Goal: Task Accomplishment & Management: Contribute content

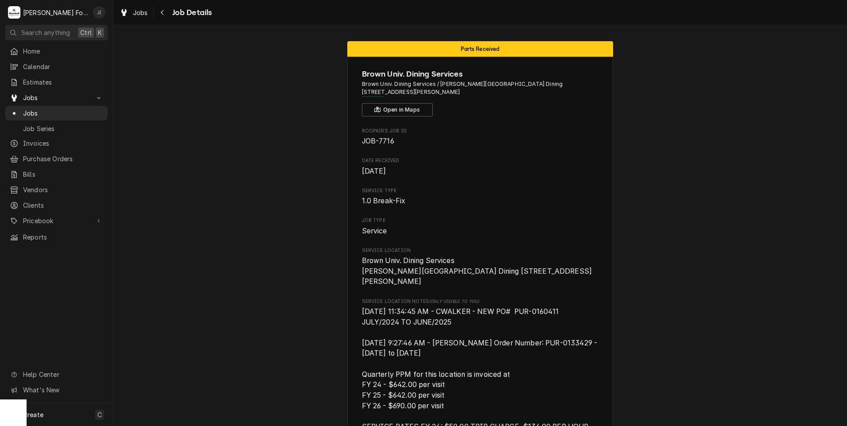
scroll to position [1263, 0]
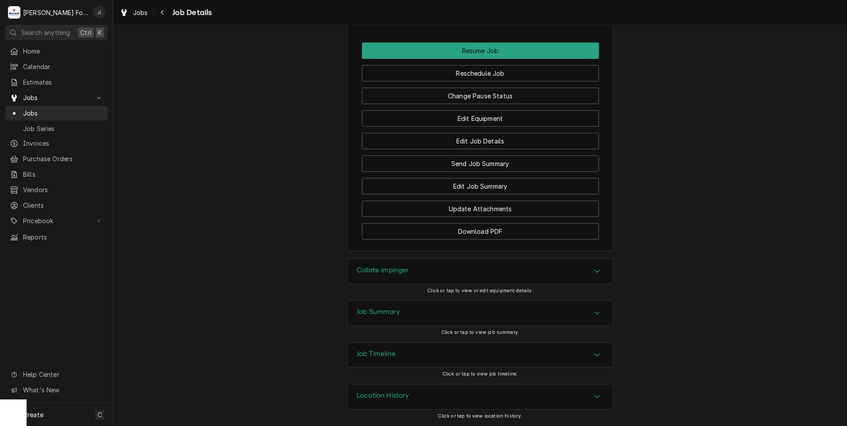
drag, startPoint x: 186, startPoint y: 40, endPoint x: 363, endPoint y: -29, distance: 190.2
click at [363, 0] on html "M Marshall Food Equipment Service J( Search anything Ctrl K Home Calendar Estim…" at bounding box center [423, 213] width 847 height 426
click at [51, 115] on div "Jobs" at bounding box center [56, 113] width 99 height 11
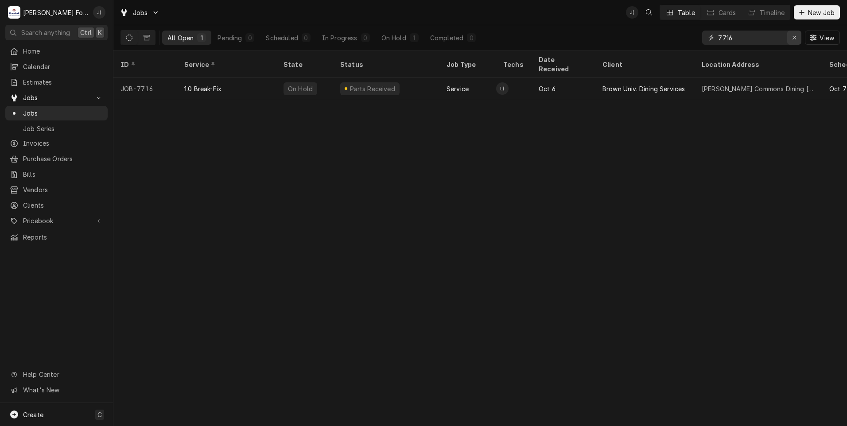
click at [791, 37] on div "Erase input" at bounding box center [794, 37] width 9 height 9
click at [769, 42] on input "Dynamic Content Wrapper" at bounding box center [759, 38] width 83 height 14
type input "7796"
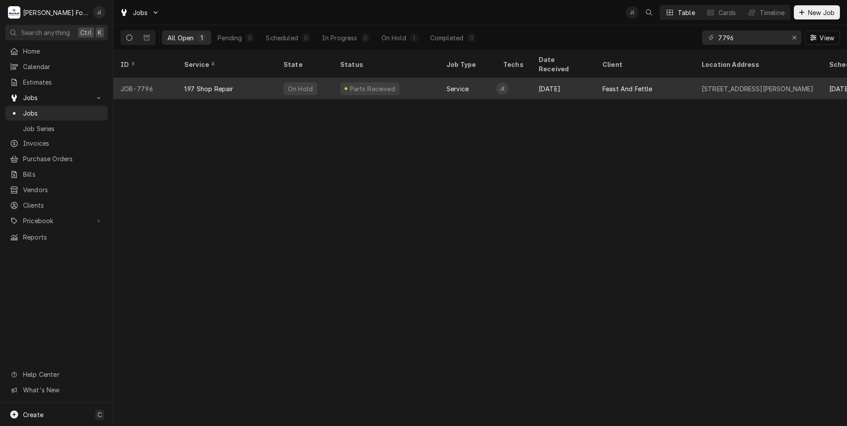
click at [459, 84] on div "Service" at bounding box center [457, 88] width 22 height 9
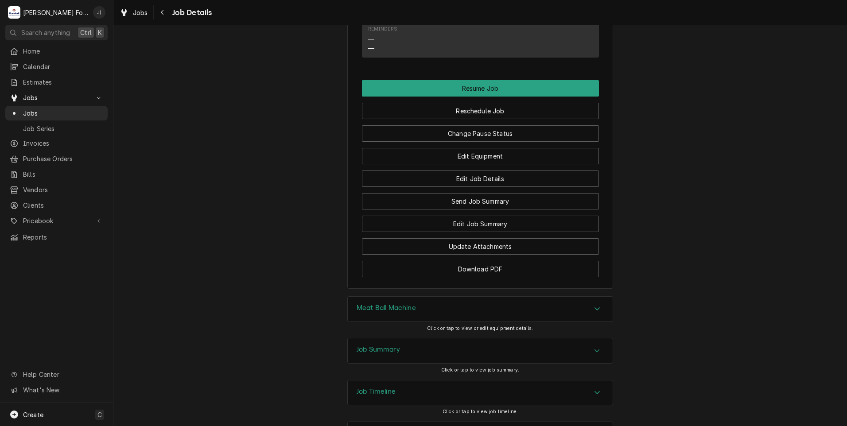
scroll to position [1149, 0]
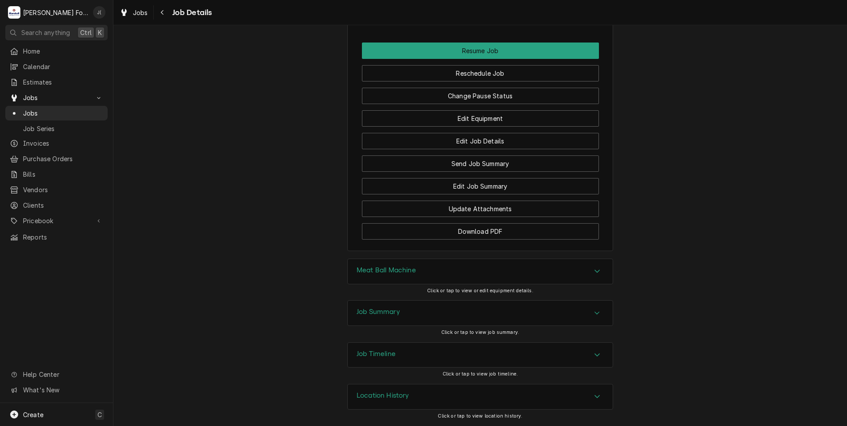
click at [389, 314] on h3 "Job Summary" at bounding box center [378, 312] width 43 height 8
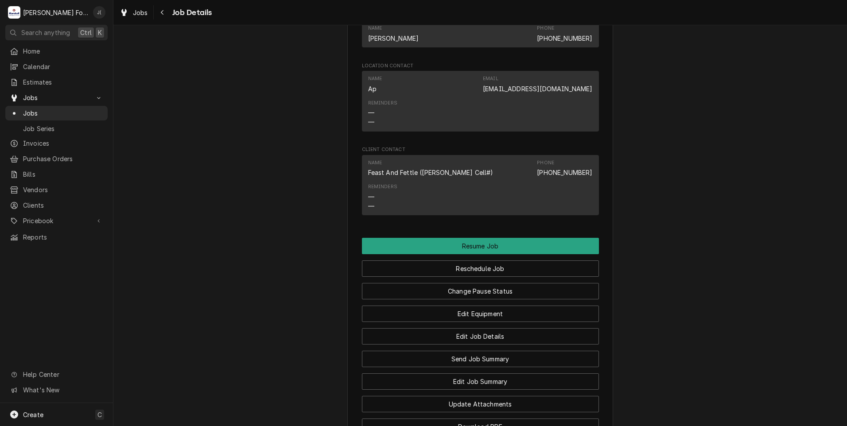
scroll to position [928, 0]
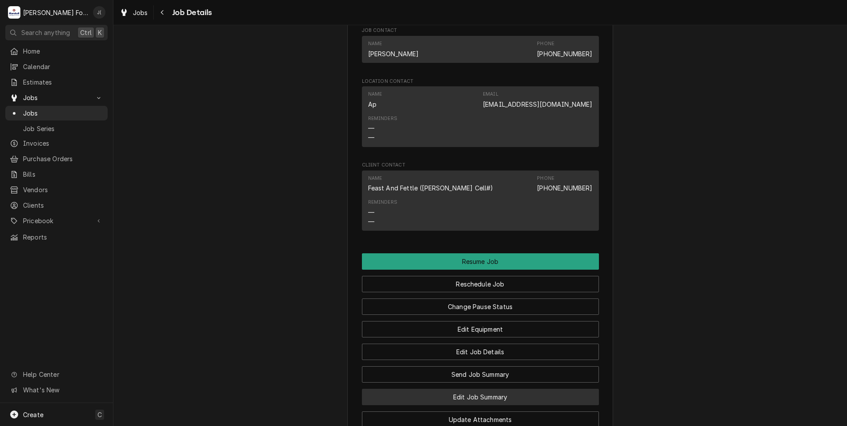
click at [465, 405] on button "Edit Job Summary" at bounding box center [480, 397] width 237 height 16
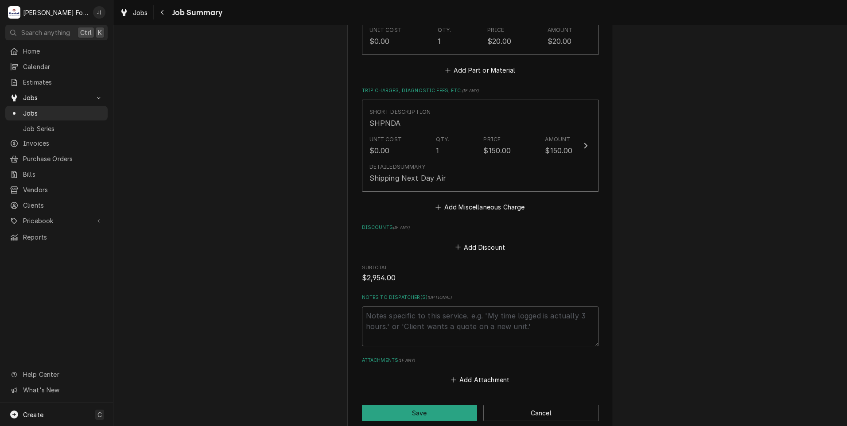
scroll to position [797, 0]
click at [448, 406] on button "Save" at bounding box center [420, 412] width 116 height 16
type textarea "x"
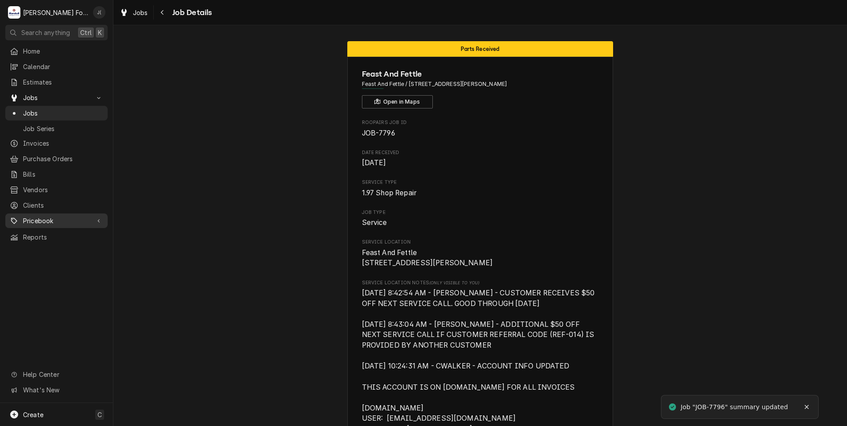
click at [56, 217] on span "Pricebook" at bounding box center [56, 220] width 67 height 9
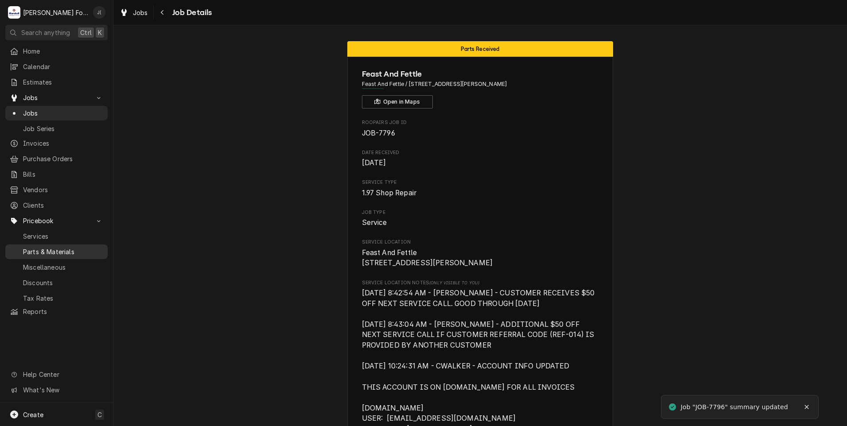
click at [62, 247] on span "Parts & Materials" at bounding box center [63, 251] width 80 height 9
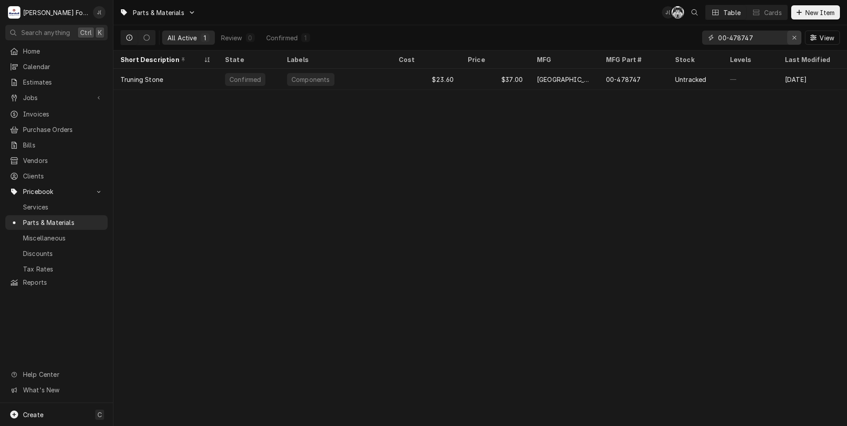
click at [796, 39] on icon "Erase input" at bounding box center [794, 38] width 5 height 6
click at [779, 39] on input "Dynamic Content Wrapper" at bounding box center [759, 38] width 83 height 14
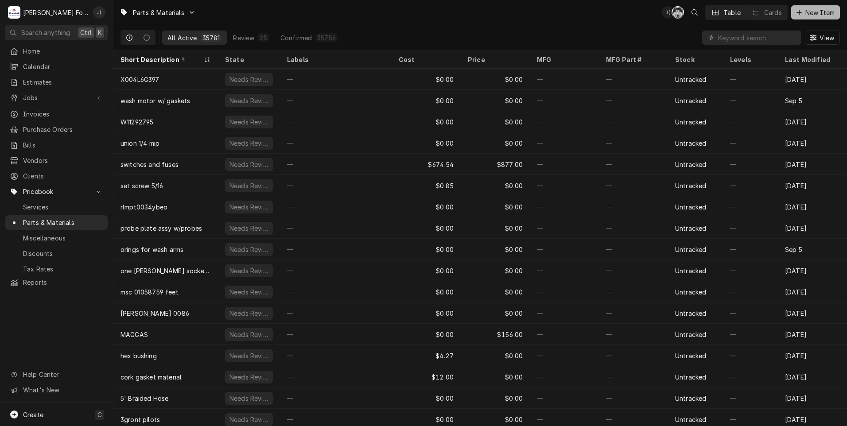
click at [801, 5] on button "New Item" at bounding box center [815, 12] width 49 height 14
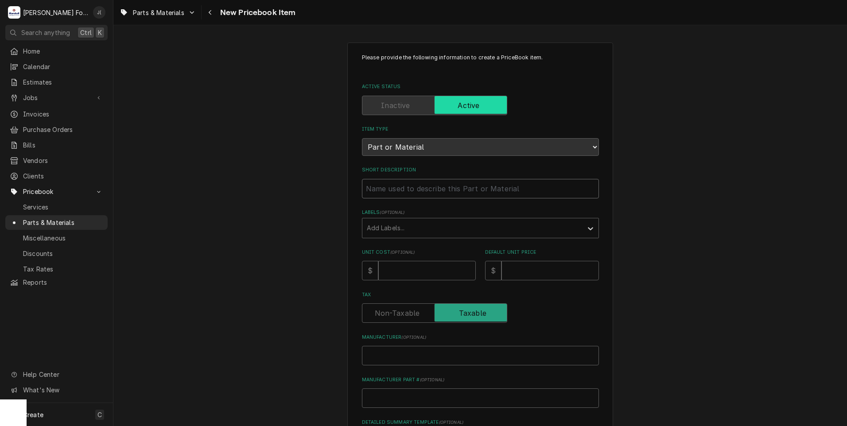
click at [396, 191] on input "Short Description" at bounding box center [480, 188] width 237 height 19
type textarea "x"
type input "T"
type textarea "x"
type input "TH"
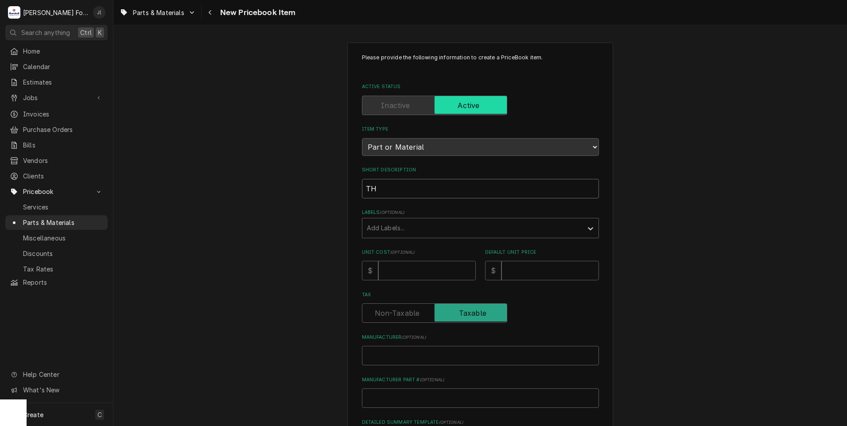
type textarea "x"
type input "THE"
type textarea "x"
type input "THER"
type textarea "x"
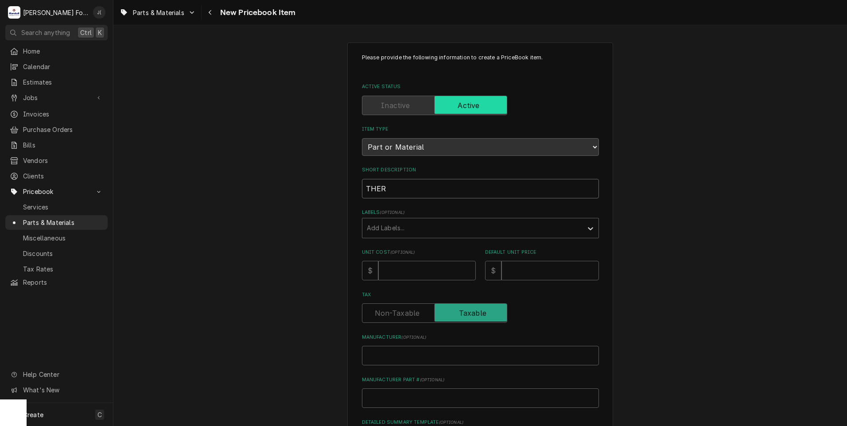
type input "THERM"
type textarea "x"
type input "THERMO"
type textarea "x"
type input "THERMOC"
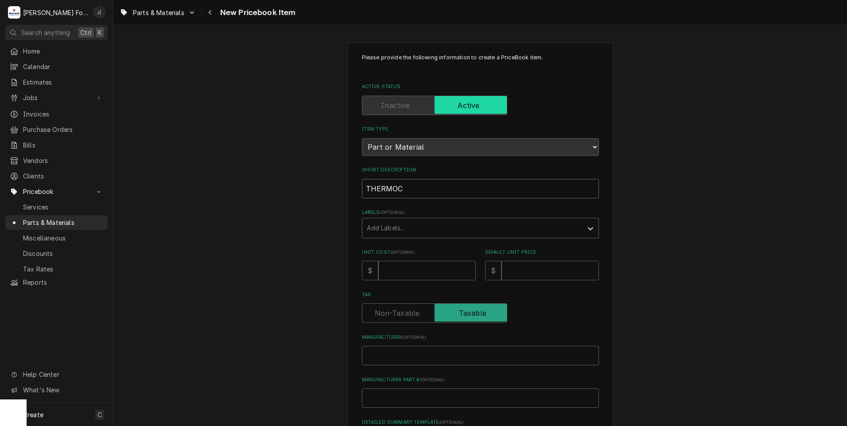
type textarea "x"
type input "THERMOCO"
type textarea "x"
type input "THERMOCOU"
type textarea "x"
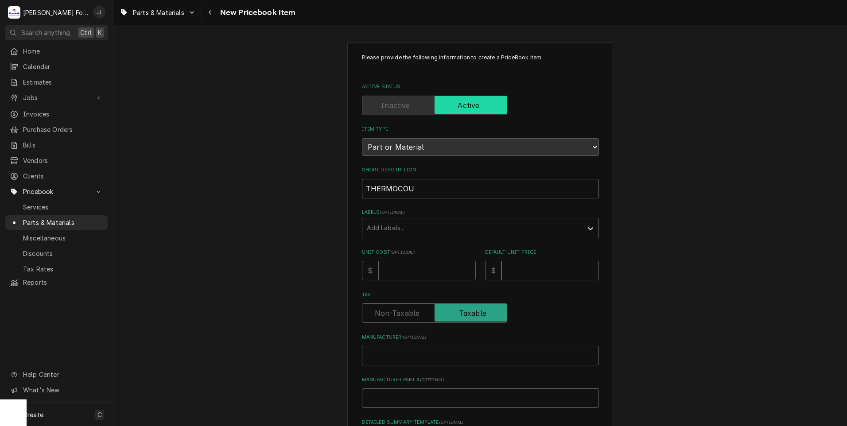
type input "THERMOCOUP"
type textarea "x"
type input "THERMOCOUPL"
type textarea "x"
type input "THERMOCOUPLE"
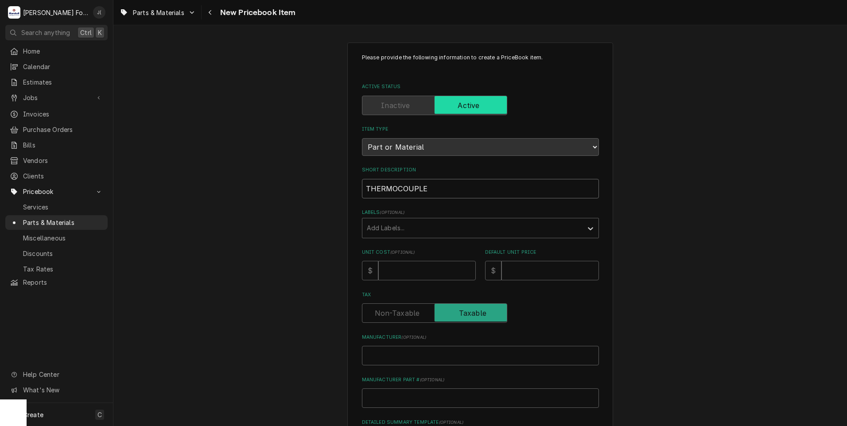
type textarea "x"
type input "THERMOCOUPLE,"
type textarea "x"
type input "THERMOCOUPLE,"
type textarea "x"
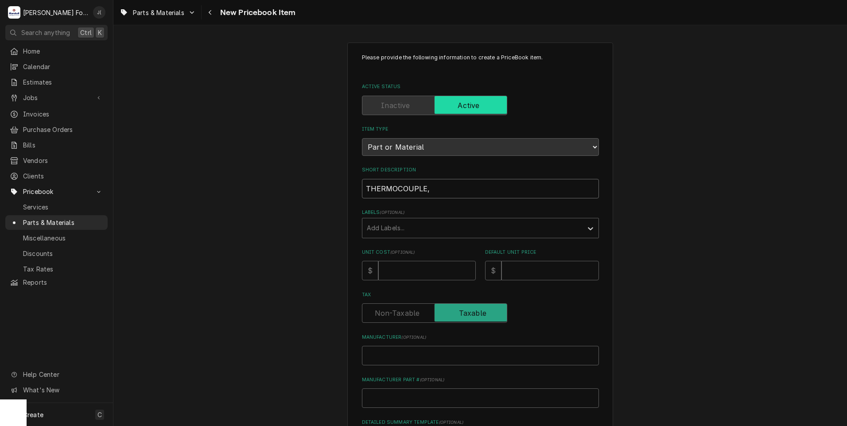
type input "THERMOCOUPLE, T"
type textarea "x"
type input "THERMOCOUPLE, TY"
type textarea "x"
type input "THERMOCOUPLE, TYP"
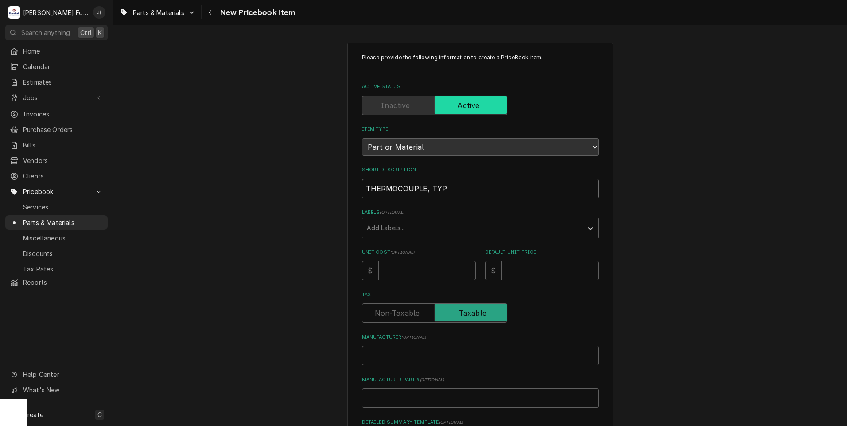
type textarea "x"
type input "THERMOCOUPLE, TYPE"
type textarea "x"
type input "THERMOCOUPLE, TYPE"
type textarea "x"
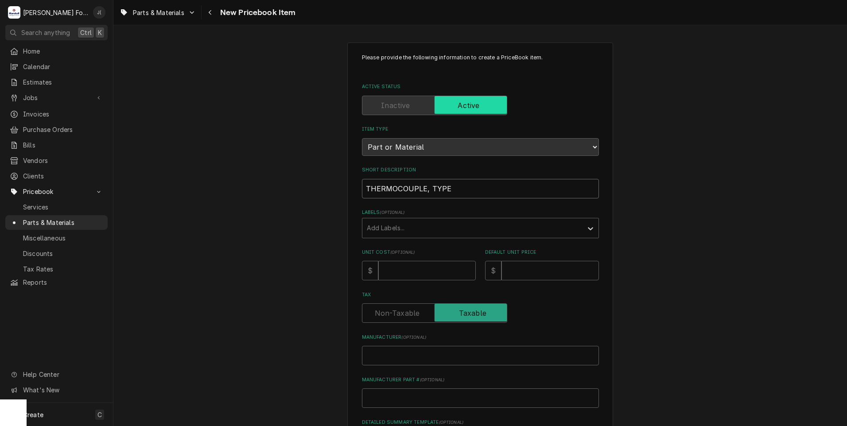
type input "THERMOCOUPLE, TYPE K"
type textarea "x"
type input "THERMOCOUPLE, TYPE K,"
type textarea "x"
type input "THERMOCOUPLE, TYPE K,"
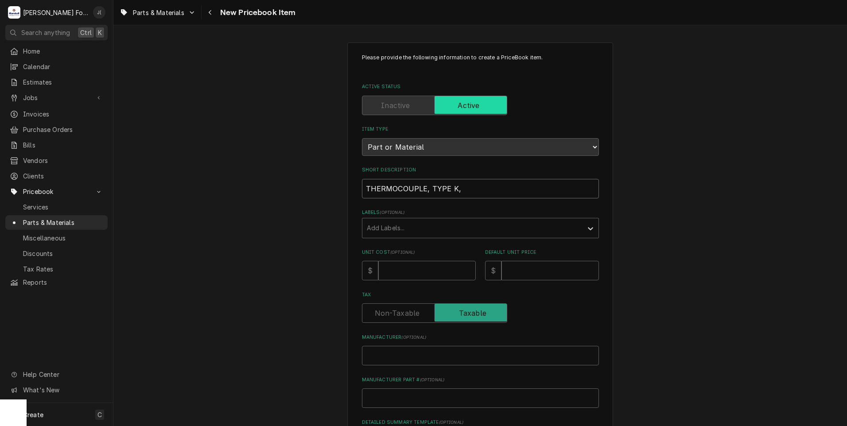
type textarea "x"
type input "THERMOCOUPLE, TYPE K, 7"
type textarea "x"
type input "THERMOCOUPLE, TYPE K, 70"
type textarea "x"
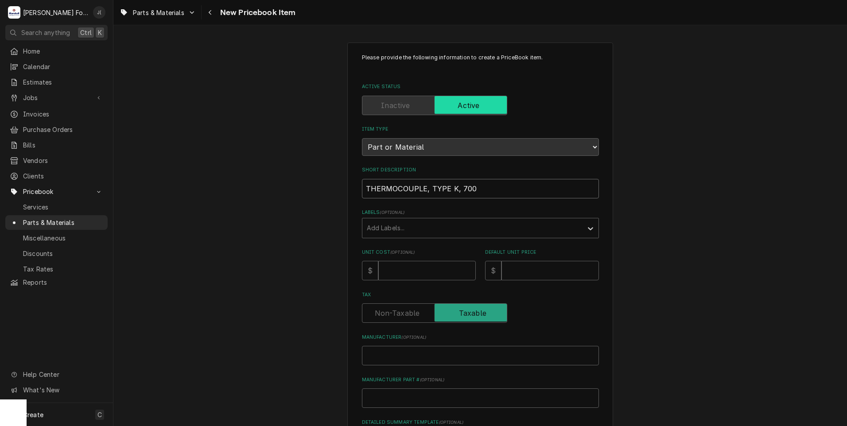
drag, startPoint x: 473, startPoint y: 191, endPoint x: 337, endPoint y: 192, distance: 136.4
click at [351, 192] on div "Please provide the following information to create a PriceBook item. Active Sta…" at bounding box center [480, 332] width 266 height 578
type input "THERMOCOUPLE, TYPE K, 700"
click at [406, 278] on input "Unit Cost ( optional )" at bounding box center [426, 270] width 97 height 19
type textarea "x"
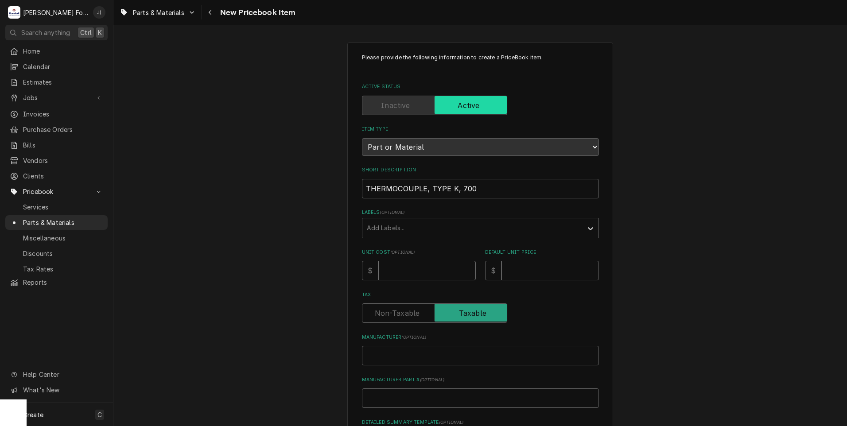
type input "2"
type textarea "x"
type input "27"
type textarea "x"
type input "27.7"
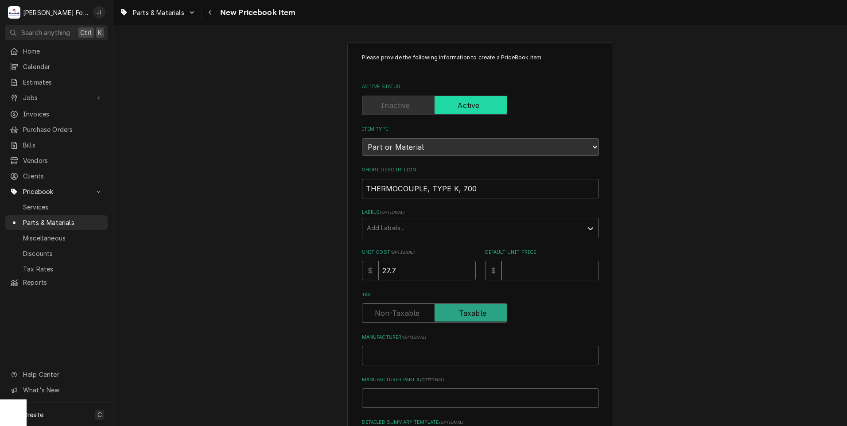
type textarea "x"
type input "27.76"
type textarea "x"
type input "4"
type textarea "x"
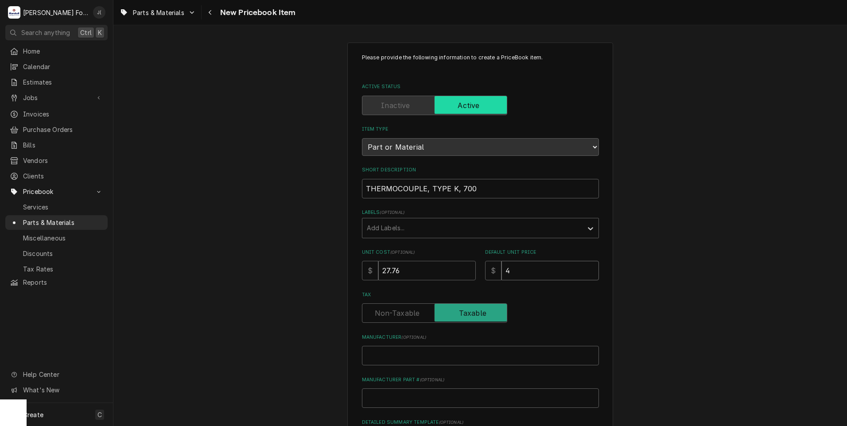
type input "45"
type textarea "x"
type input "45.0"
type textarea "x"
type input "45.00"
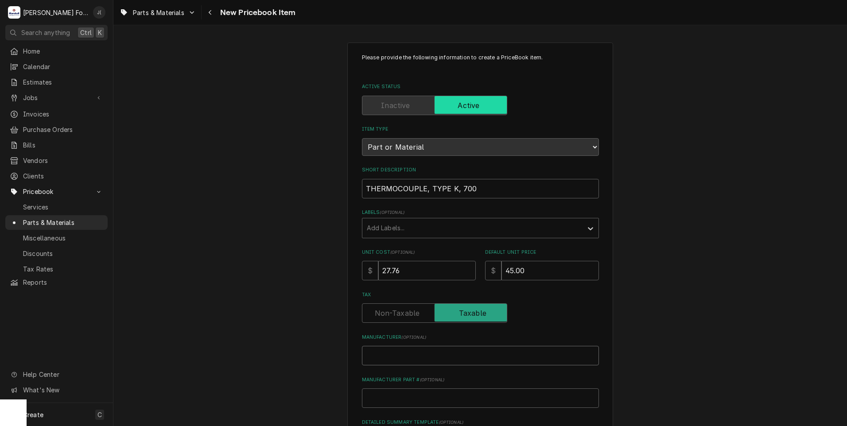
click at [404, 355] on input "Manufacturer ( optional )" at bounding box center [480, 355] width 237 height 19
type textarea "x"
type input "M"
type textarea "x"
type input "ME"
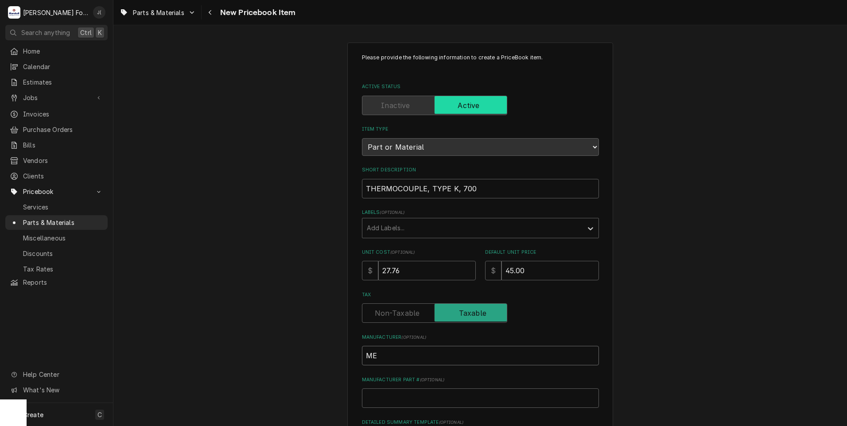
type textarea "x"
type input "MER"
type textarea "x"
type input "MERR"
type textarea "x"
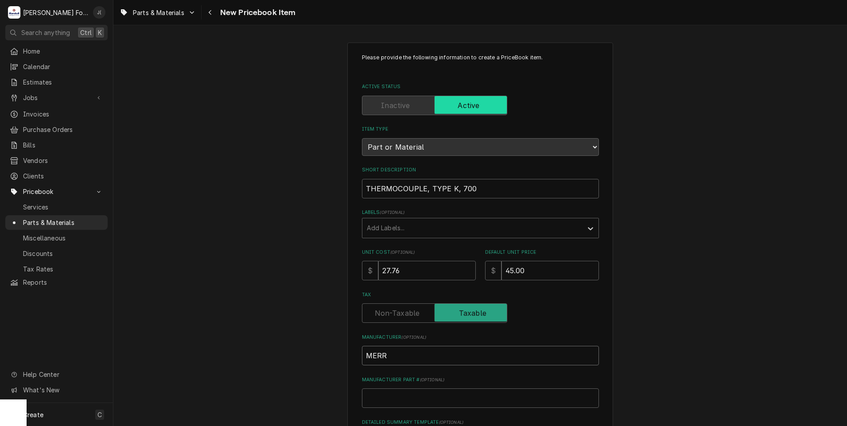
type input "MERRY"
type textarea "x"
type input "MERRY"
type textarea "x"
type input "MERRY C"
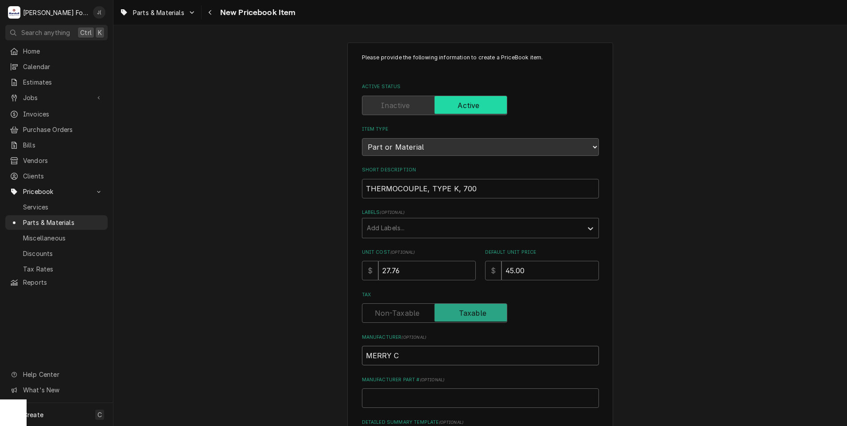
type textarea "x"
type input "MERRY CH"
type textarea "x"
type input "MERRY CHE"
type textarea "x"
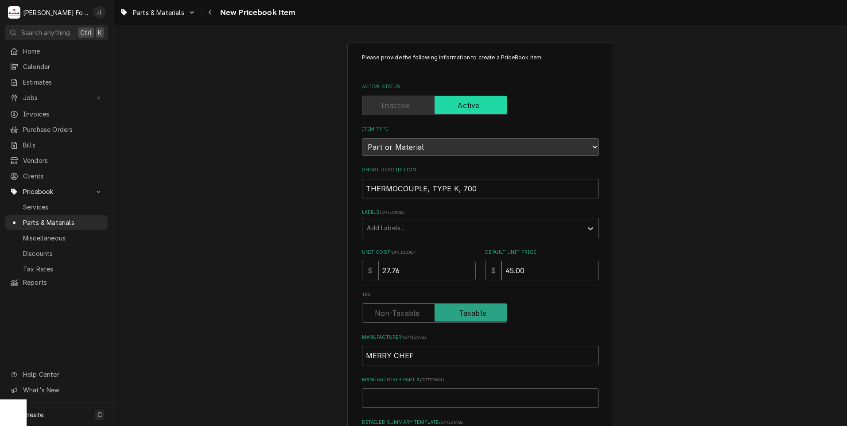
type input "MERRY CHEF"
click at [434, 400] on input "Manufacturer Part # ( optional )" at bounding box center [480, 397] width 237 height 19
type textarea "x"
type input "D"
type textarea "x"
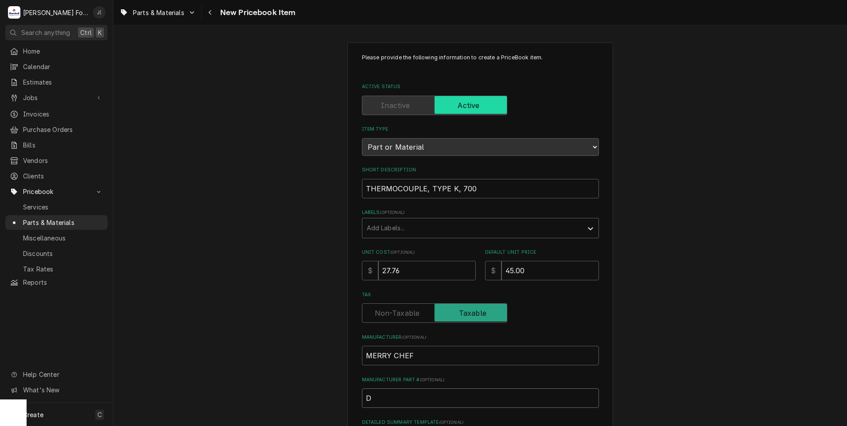
type input "DR"
type textarea "x"
type input "DR0"
type textarea "x"
type input "DR02"
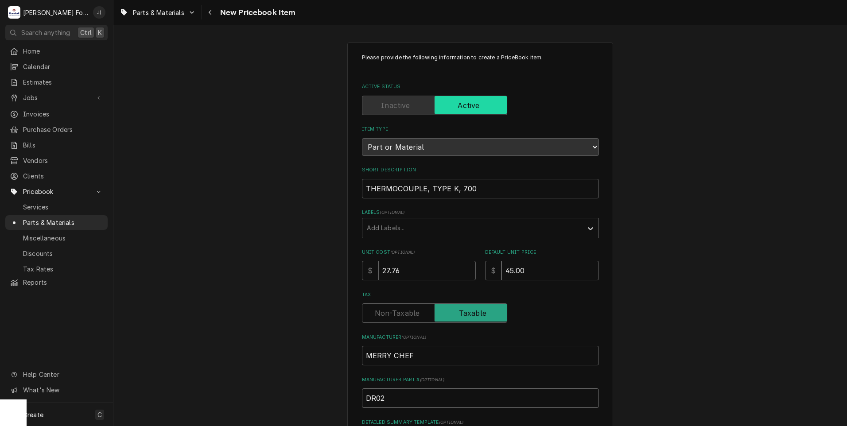
type textarea "x"
type input "DR024"
type textarea "x"
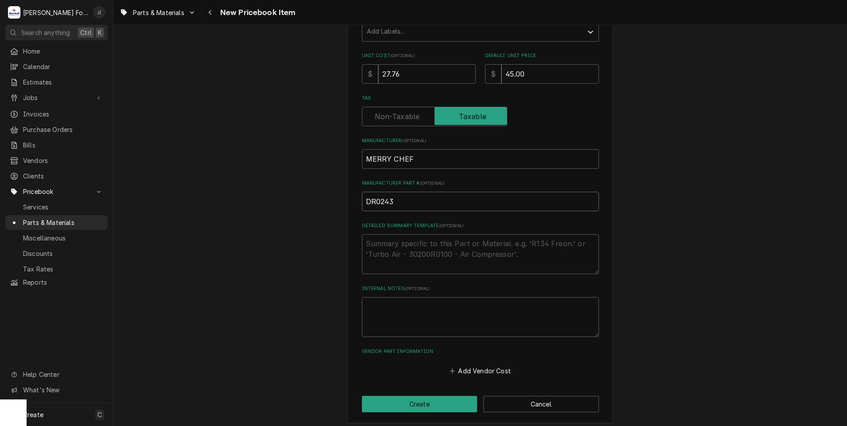
scroll to position [201, 0]
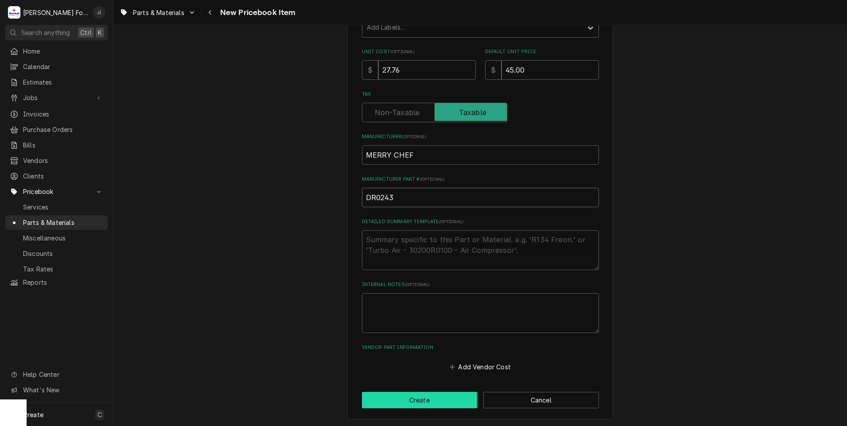
type input "DR0243"
click at [431, 400] on button "Create" at bounding box center [420, 400] width 116 height 16
type textarea "x"
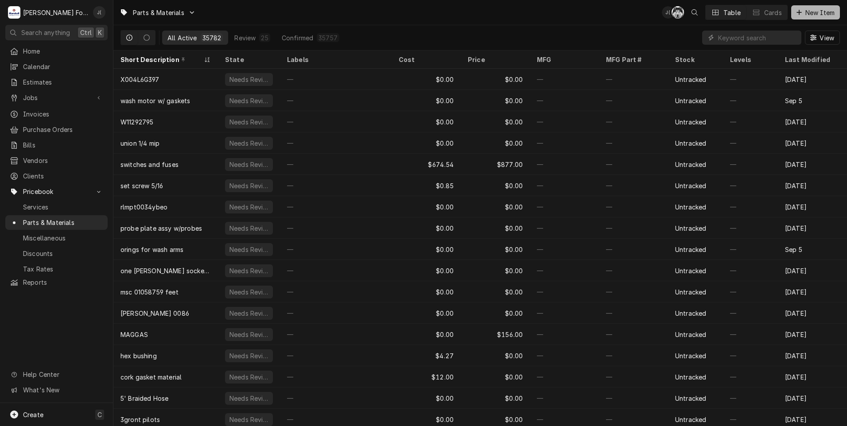
click at [809, 6] on button "New Item" at bounding box center [815, 12] width 49 height 14
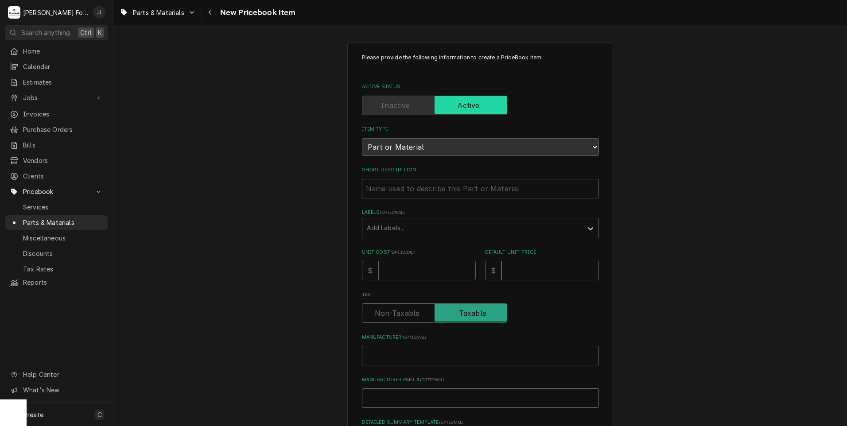
click at [378, 392] on input "Manufacturer Part # ( optional )" at bounding box center [480, 397] width 237 height 19
paste input "87.00.771S"
type textarea "x"
type input "87.00.771S"
click at [373, 355] on input "Manufacturer ( optional )" at bounding box center [480, 355] width 237 height 19
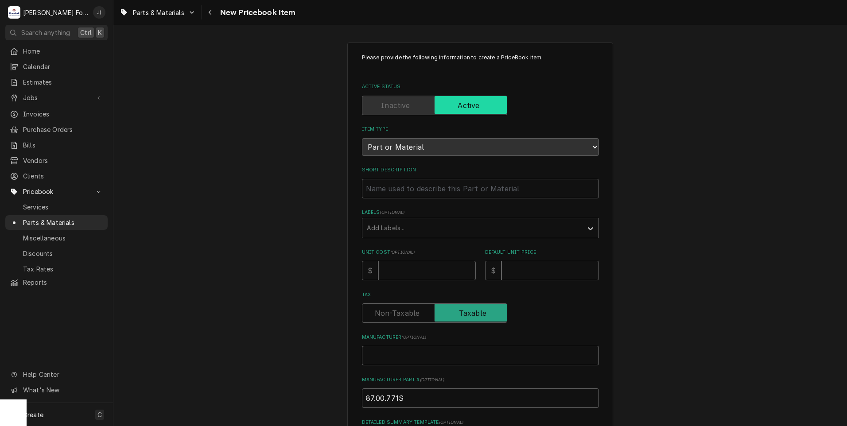
type textarea "x"
type input "R"
type textarea "x"
type input "RA"
type textarea "x"
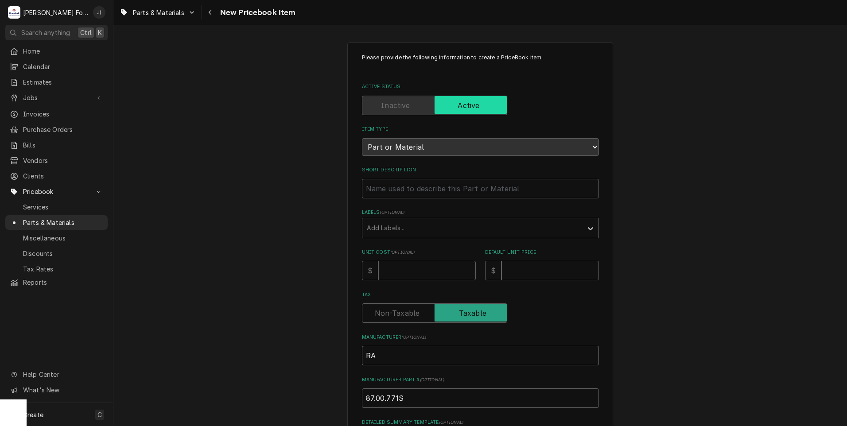
type input "RAT"
type textarea "x"
type input "RATI"
type textarea "x"
type input "RATIO"
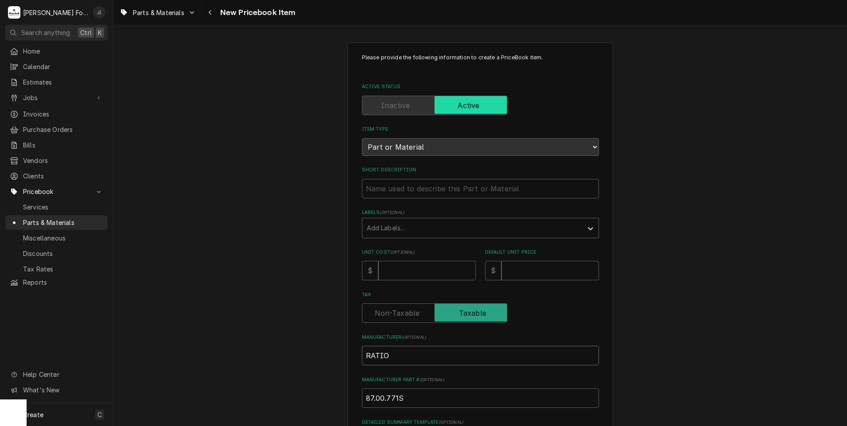
type textarea "x"
type input "RATION"
type textarea "x"
type input "RATIONA"
type textarea "x"
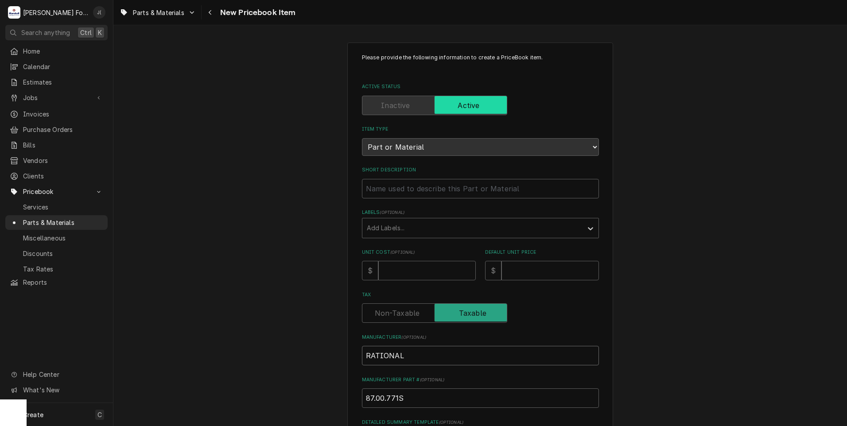
type input "RATIONAL"
click at [406, 270] on input "Unit Cost ( optional )" at bounding box center [426, 270] width 97 height 19
type textarea "x"
type input "3"
type textarea "x"
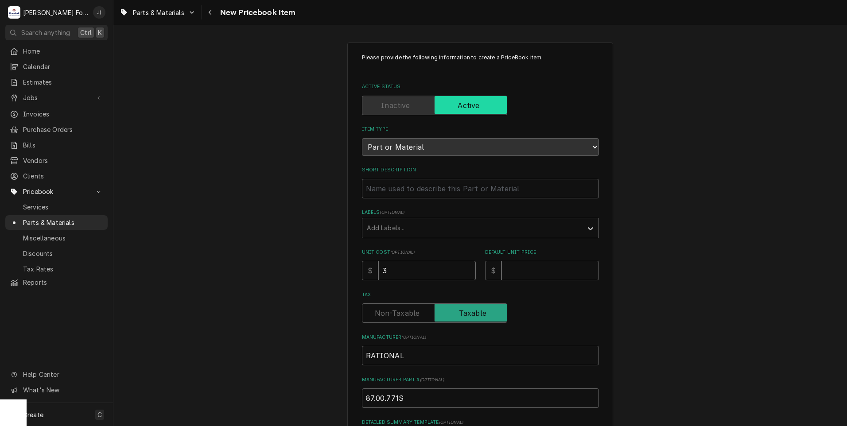
type input "34"
type textarea "x"
type input "345"
type textarea "x"
type input "345.9"
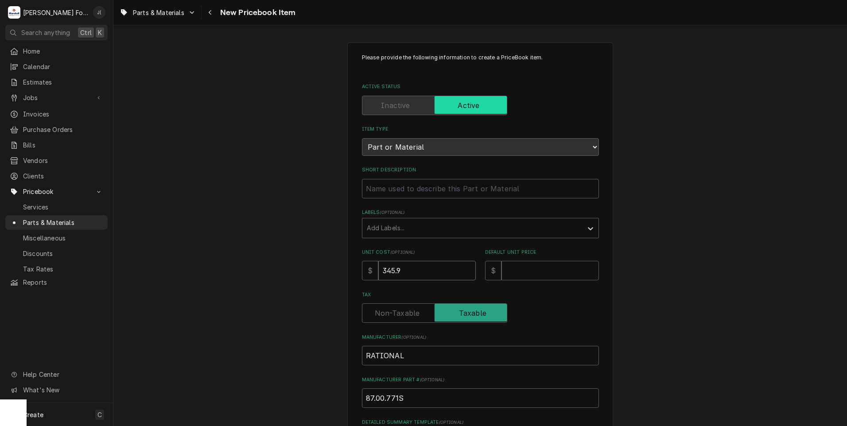
type textarea "x"
type input "345.90"
type textarea "x"
type input "5"
type textarea "x"
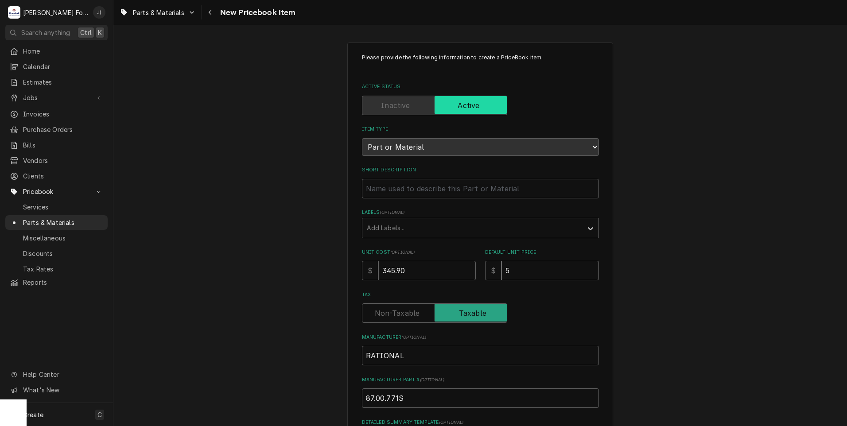
type input "50"
type textarea "x"
type input "505"
type textarea "x"
type input "505.0"
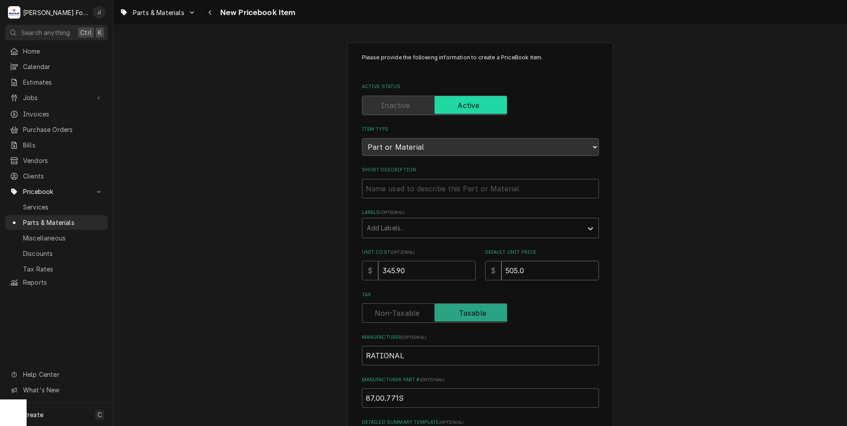
type textarea "x"
type input "505.00"
click at [427, 228] on div "Labels" at bounding box center [472, 228] width 211 height 16
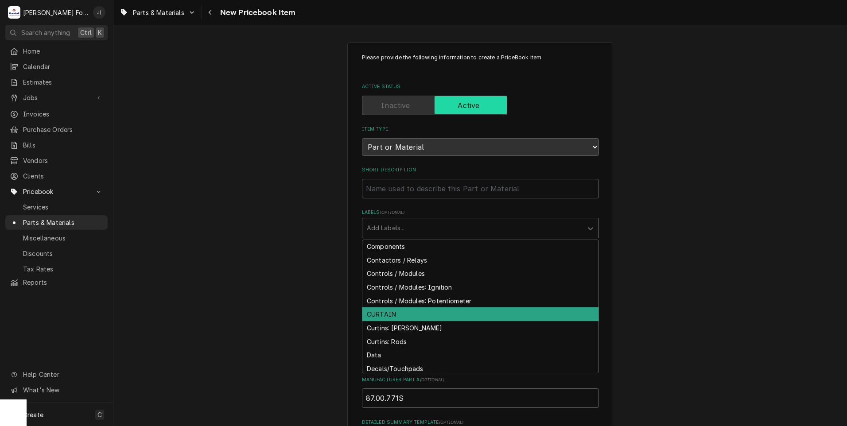
scroll to position [664, 0]
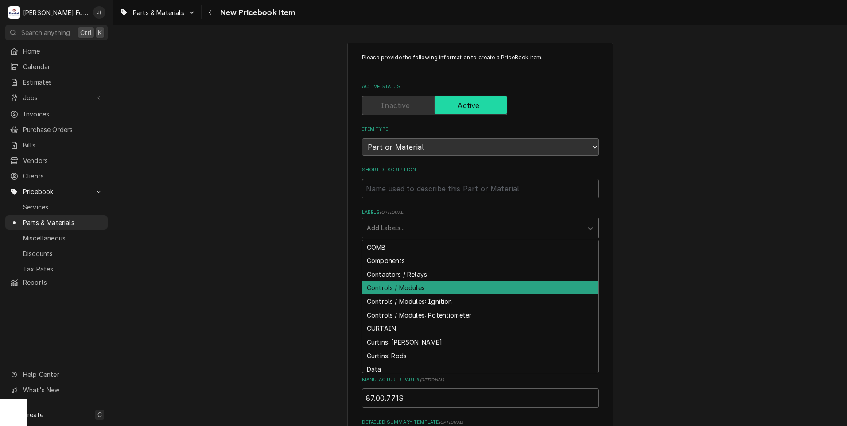
click at [400, 284] on div "Controls / Modules" at bounding box center [480, 288] width 236 height 14
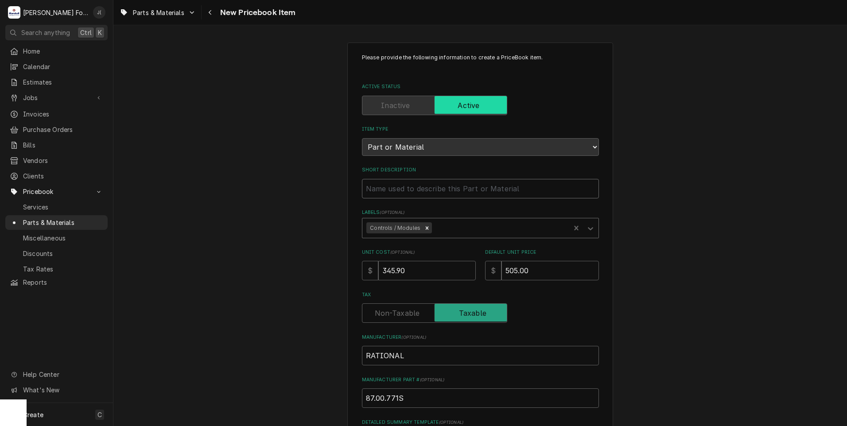
click at [392, 186] on input "Short Description" at bounding box center [480, 188] width 237 height 19
type textarea "x"
type input "I"
type textarea "x"
type input "IG"
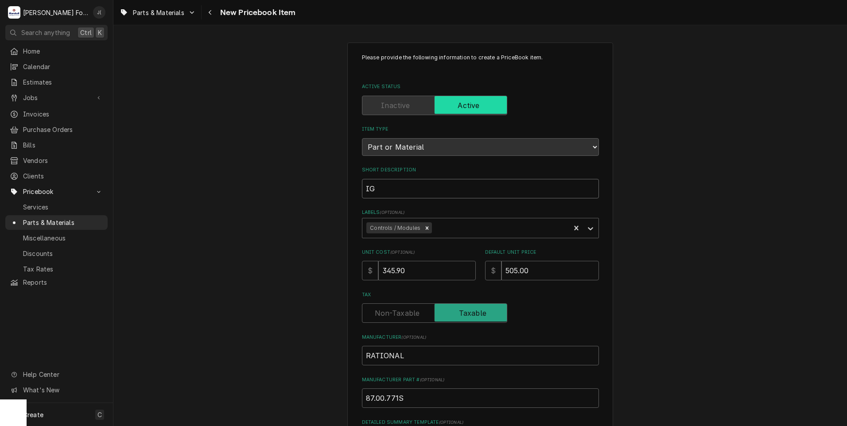
type textarea "x"
type input "IGN"
type textarea "x"
type input "IGNI"
type textarea "x"
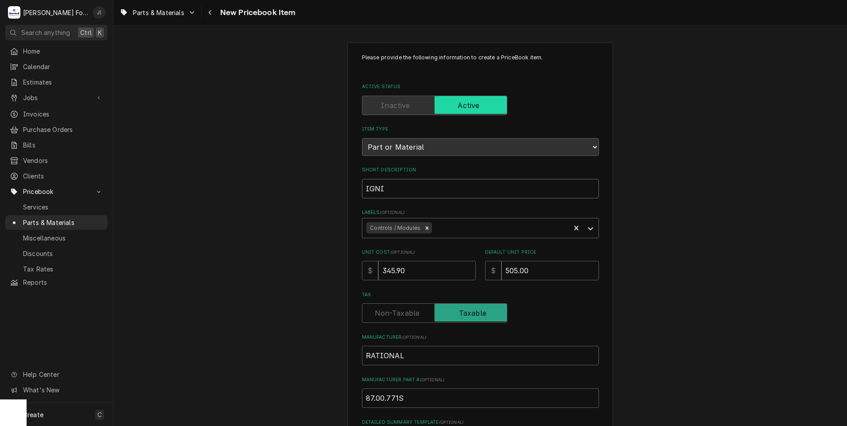
type input "IGNIT"
type textarea "x"
type input "IGNITI"
type textarea "x"
type input "IGNITIO"
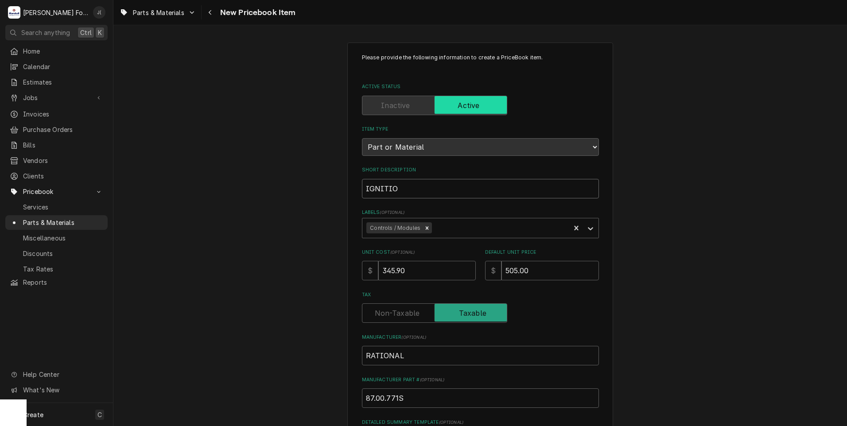
type textarea "x"
type input "IGNITION"
type textarea "x"
type input "IGNITION"
type textarea "x"
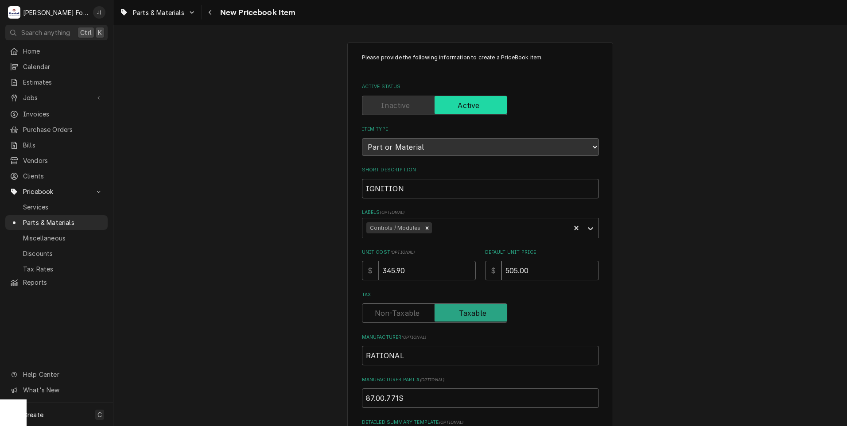
type input "IGNITION C"
type textarea "x"
type input "IGNITION CO"
type textarea "x"
type input "IGNITION CON"
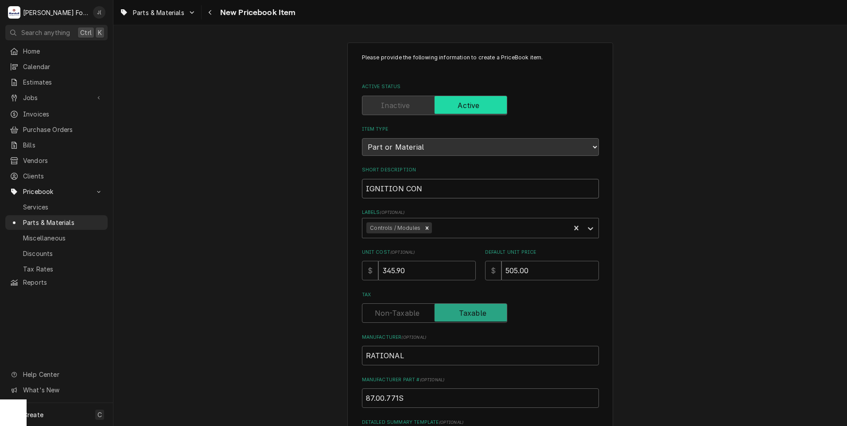
type textarea "x"
type input "IGNITION CONT"
type textarea "x"
type input "IGNITION CONTR"
type textarea "x"
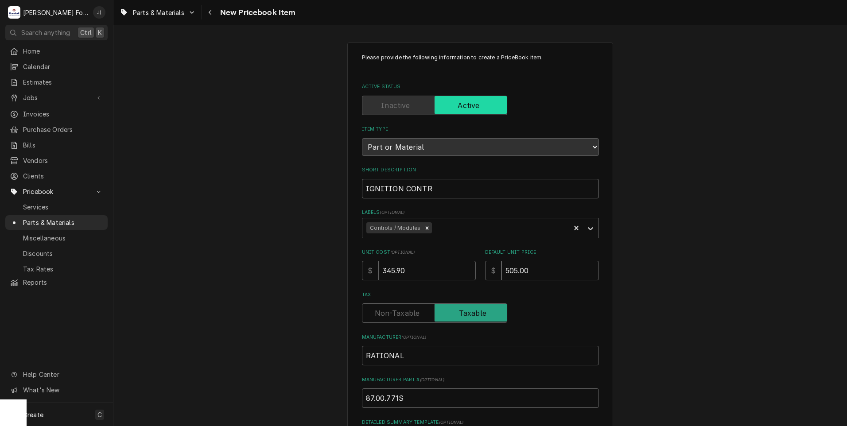
type input "IGNITION CONTRO"
type textarea "x"
type input "IGNITION CONTROL"
type textarea "x"
type input "IGNITION CONTROL,"
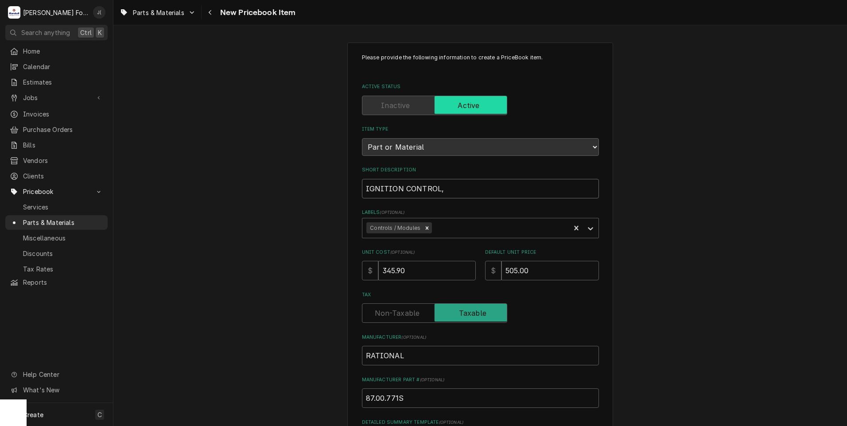
type textarea "x"
type input "IGNITION CONTROL,"
type textarea "x"
type input "IGNITION CONTROL, 2"
type textarea "x"
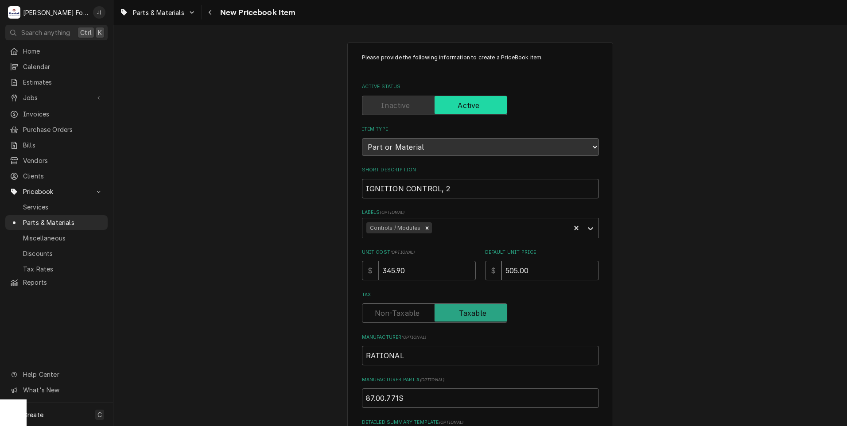
type input "IGNITION CONTROL, 23"
type textarea "x"
type input "IGNITION CONTROL, 230"
type textarea "x"
drag, startPoint x: 470, startPoint y: 185, endPoint x: 341, endPoint y: 194, distance: 129.7
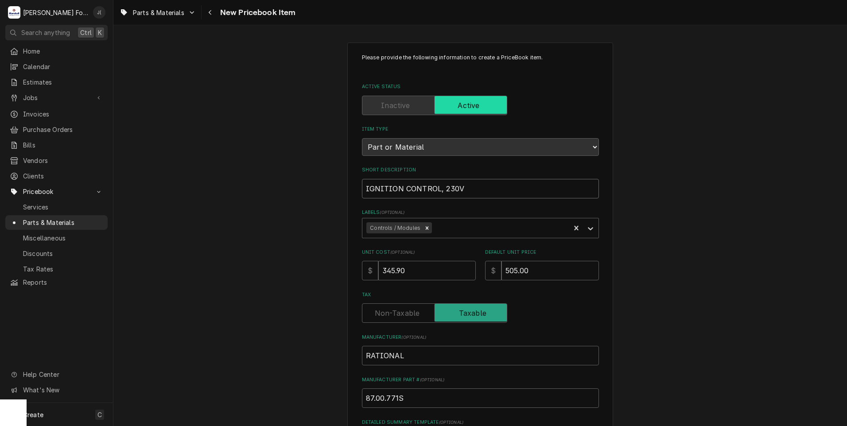
click at [301, 200] on div "Please provide the following information to create a PriceBook item. Active Sta…" at bounding box center [479, 332] width 733 height 594
type input "IGNITION CONTROL, 230V"
drag, startPoint x: 406, startPoint y: 396, endPoint x: 291, endPoint y: 407, distance: 115.7
click at [295, 407] on div "Please provide the following information to create a PriceBook item. Active Sta…" at bounding box center [479, 332] width 733 height 594
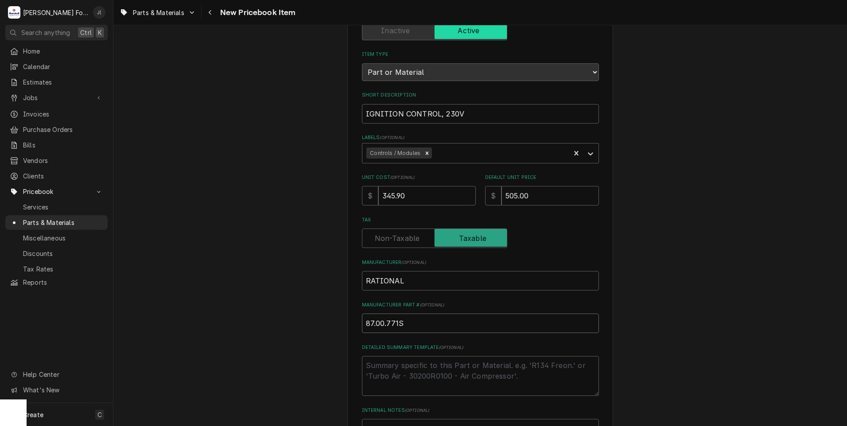
scroll to position [201, 0]
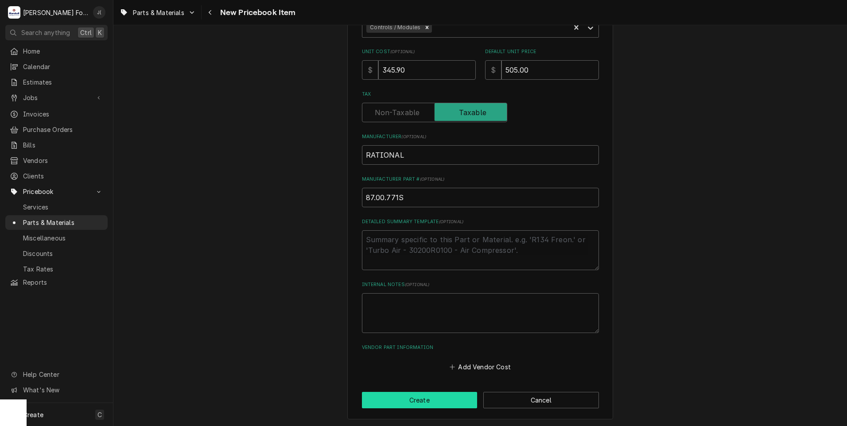
click at [446, 399] on button "Create" at bounding box center [420, 400] width 116 height 16
type textarea "x"
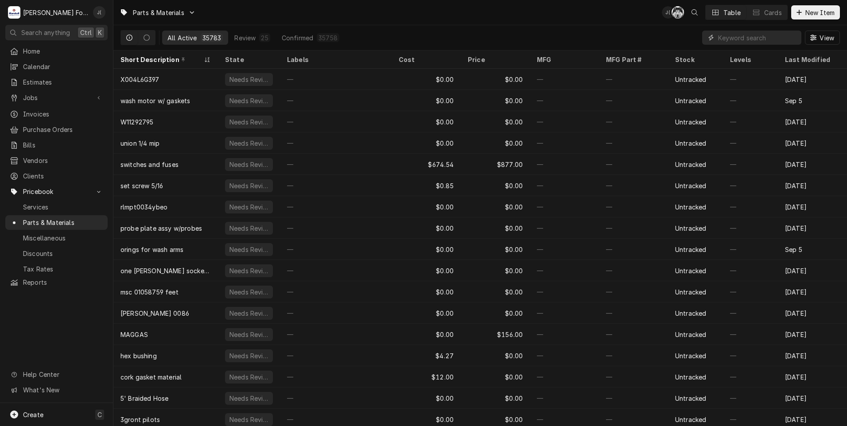
click at [728, 38] on input "Dynamic Content Wrapper" at bounding box center [757, 38] width 79 height 14
